Goal: Transaction & Acquisition: Download file/media

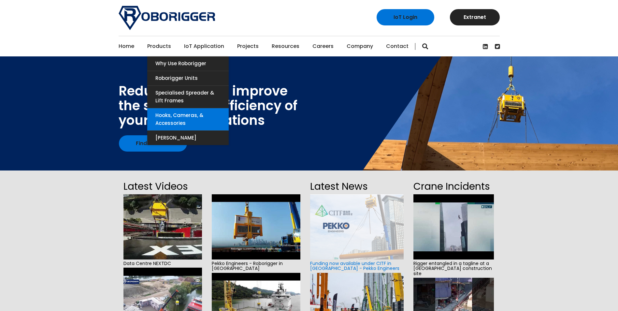
click at [165, 115] on link "Hooks, Cameras, & Accessories" at bounding box center [187, 119] width 81 height 22
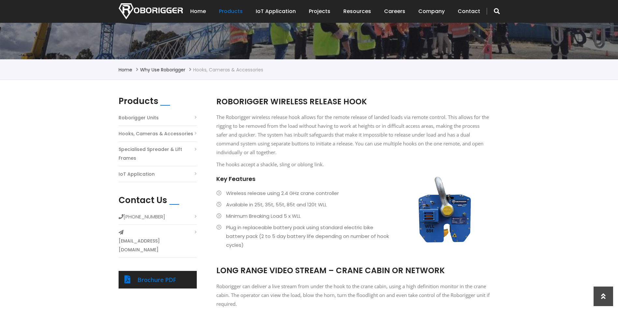
scroll to position [116, 0]
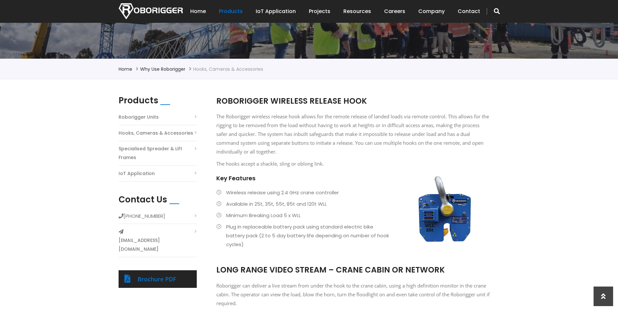
click at [145, 151] on link "Specialised Spreader & Lift Frames" at bounding box center [158, 153] width 78 height 18
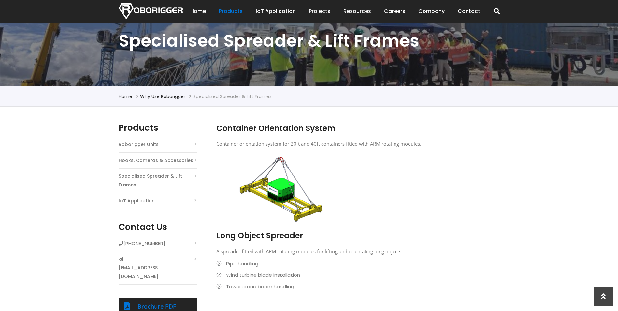
scroll to position [87, 0]
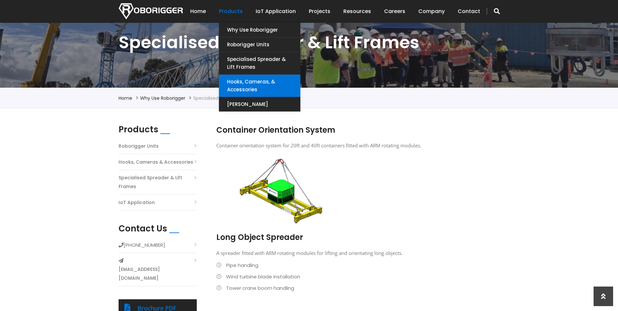
click at [250, 91] on link "Hooks, Cameras, & Accessories" at bounding box center [259, 86] width 81 height 22
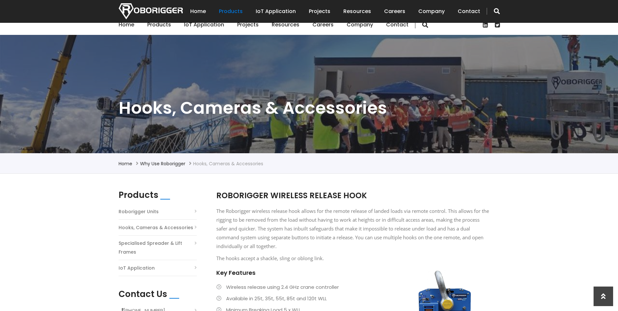
scroll to position [18, 0]
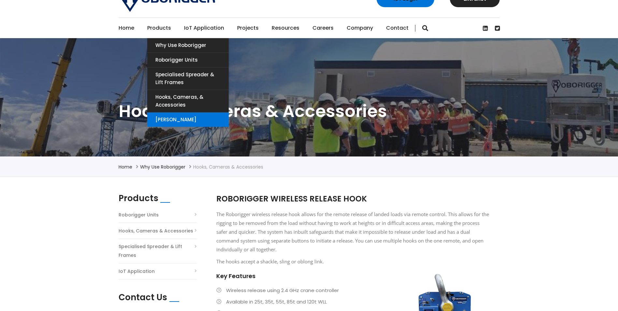
click at [180, 121] on link "[PERSON_NAME]" at bounding box center [187, 119] width 81 height 14
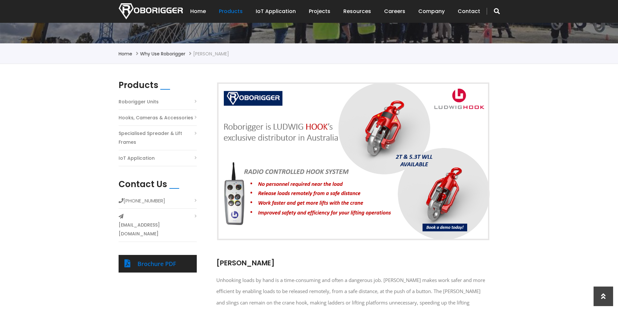
scroll to position [131, 0]
click at [159, 259] on div "Brochure PDF" at bounding box center [164, 264] width 53 height 10
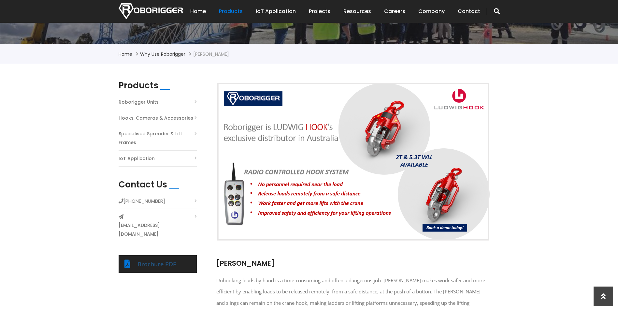
click at [154, 260] on link "Brochure PDF" at bounding box center [157, 264] width 39 height 8
